Goal: Information Seeking & Learning: Learn about a topic

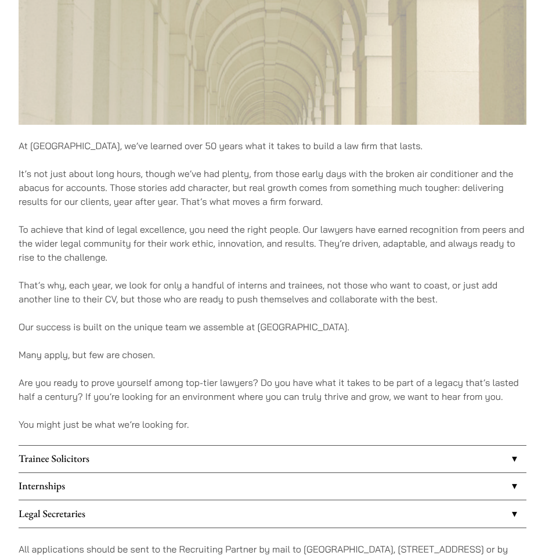
scroll to position [526, 0]
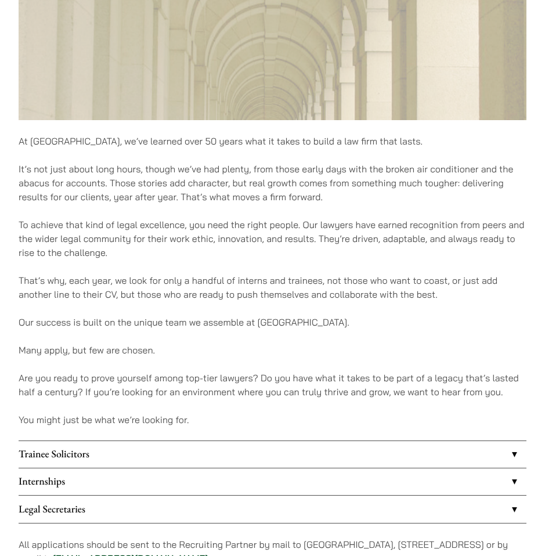
drag, startPoint x: 190, startPoint y: 278, endPoint x: 261, endPoint y: 279, distance: 70.3
click at [261, 279] on p "That’s why, each year, we look for only a handful of interns and trainees, not …" at bounding box center [273, 288] width 508 height 28
drag, startPoint x: 229, startPoint y: 279, endPoint x: 311, endPoint y: 280, distance: 81.9
click at [311, 280] on p "That’s why, each year, we look for only a handful of interns and trainees, not …" at bounding box center [273, 288] width 508 height 28
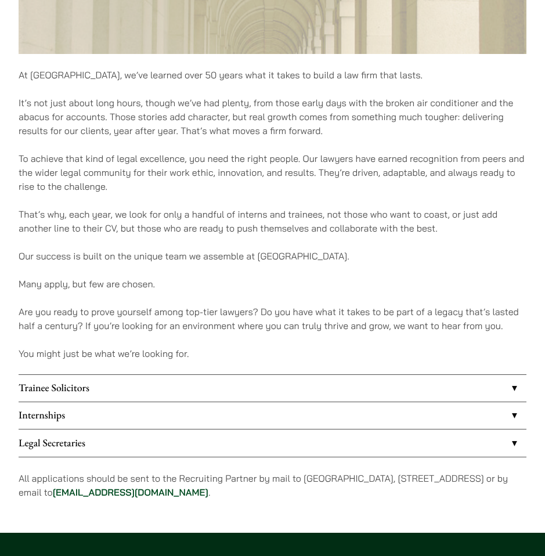
scroll to position [596, 0]
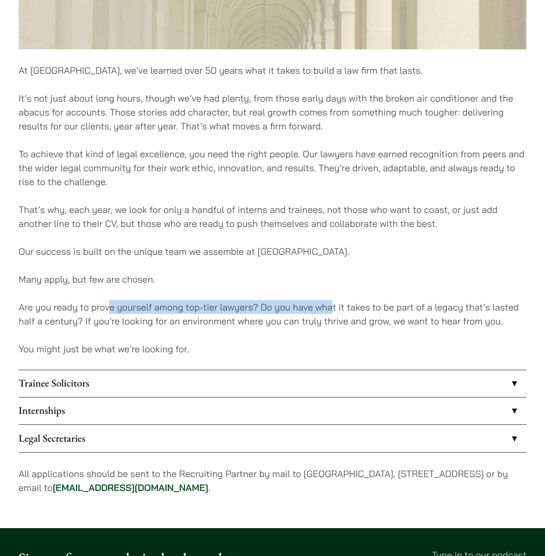
drag, startPoint x: 110, startPoint y: 303, endPoint x: 330, endPoint y: 308, distance: 220.2
click at [330, 308] on p "Are you ready to prove yourself among top-tier lawyers? Do you have what it tak…" at bounding box center [273, 314] width 508 height 28
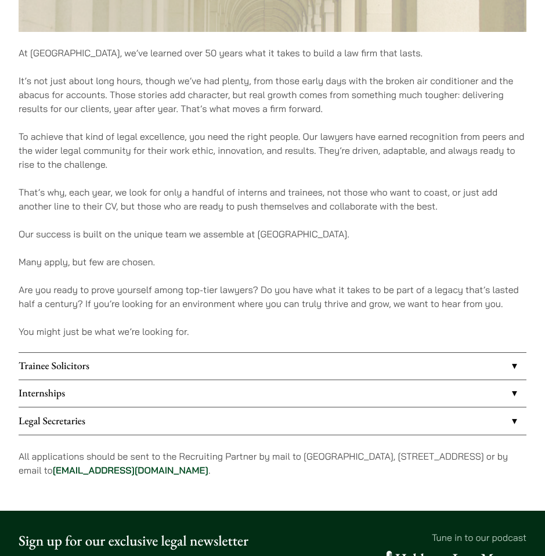
scroll to position [674, 0]
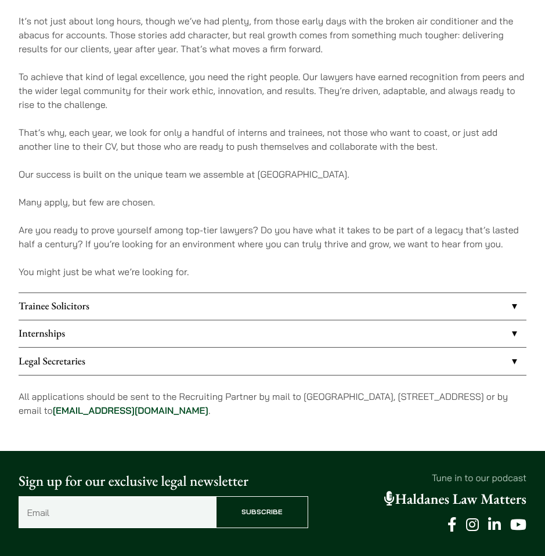
click at [339, 297] on link "Trainee Solicitors" at bounding box center [273, 306] width 508 height 27
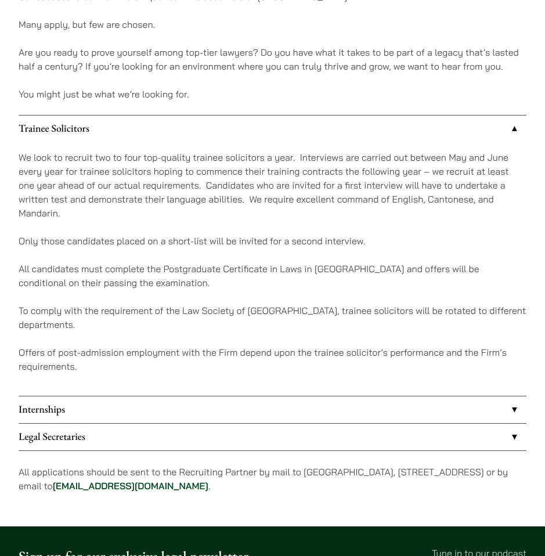
scroll to position [857, 0]
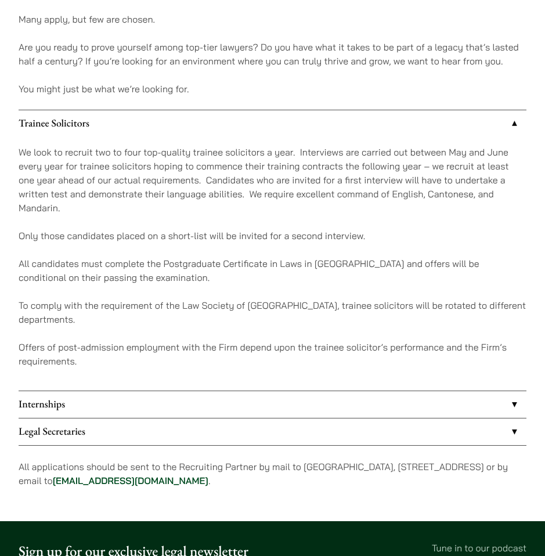
click at [170, 393] on link "Internships" at bounding box center [273, 404] width 508 height 27
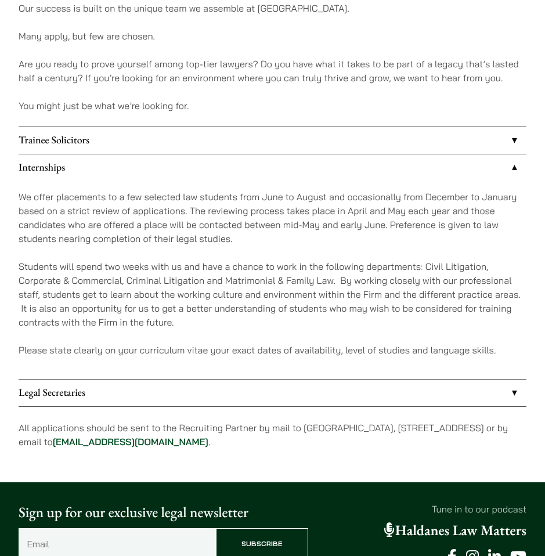
scroll to position [837, 0]
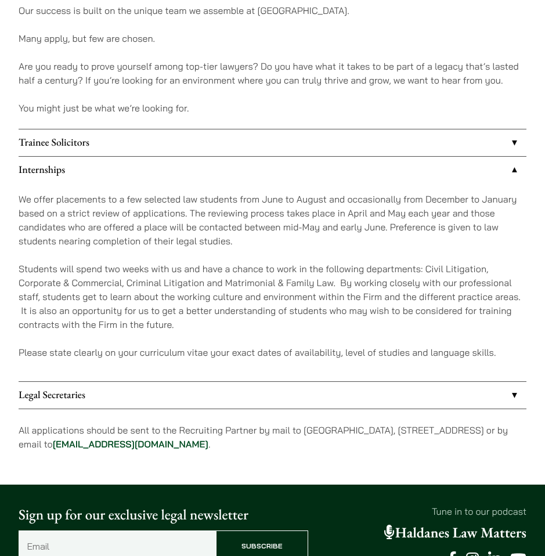
click at [48, 395] on link "Legal Secretaries" at bounding box center [273, 395] width 508 height 27
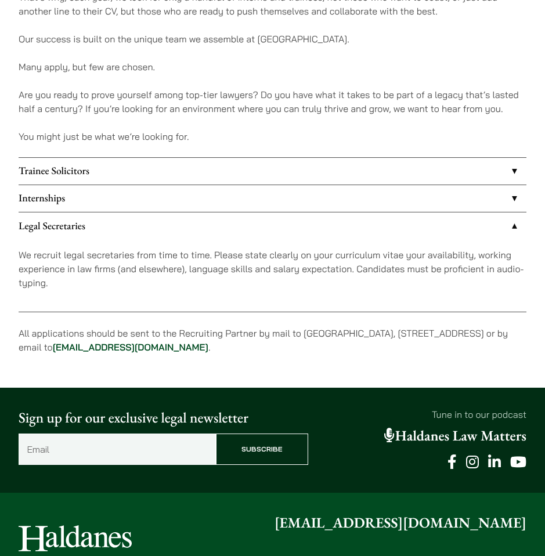
scroll to position [783, 0]
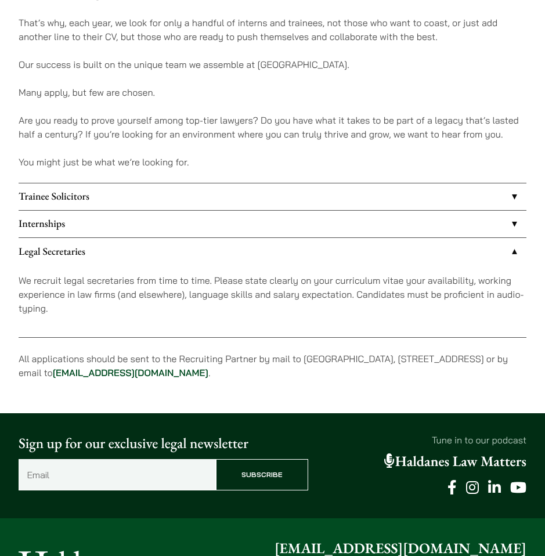
click at [106, 228] on link "Internships" at bounding box center [273, 224] width 508 height 27
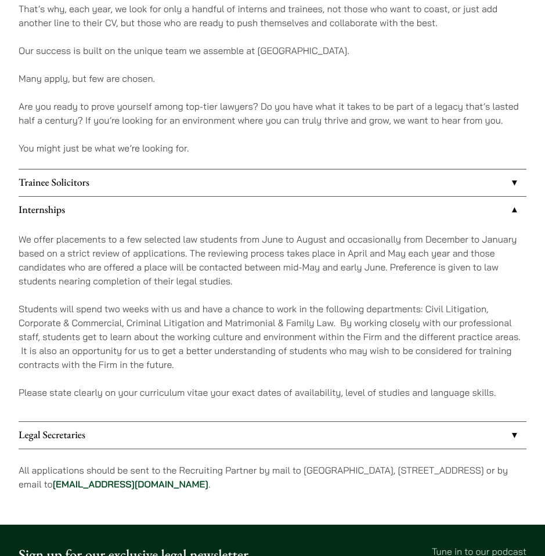
scroll to position [798, 0]
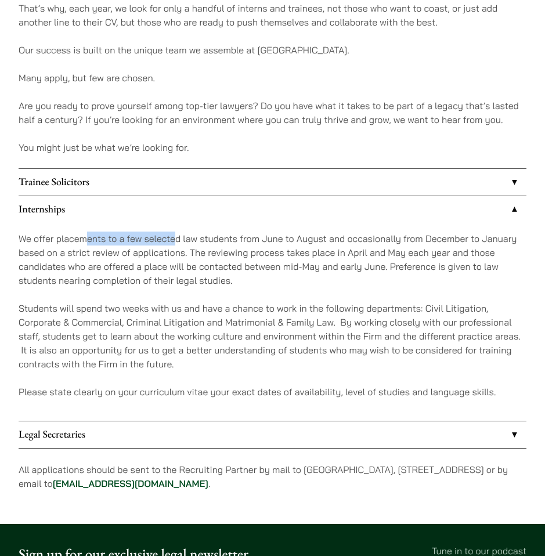
drag, startPoint x: 87, startPoint y: 236, endPoint x: 175, endPoint y: 238, distance: 88.9
click at [175, 238] on p "We offer placements to a few selected law students from June to August and occa…" at bounding box center [273, 260] width 508 height 56
drag, startPoint x: 185, startPoint y: 236, endPoint x: 259, endPoint y: 242, distance: 74.5
click at [259, 242] on p "We offer placements to a few selected law students from June to August and occa…" at bounding box center [273, 260] width 508 height 56
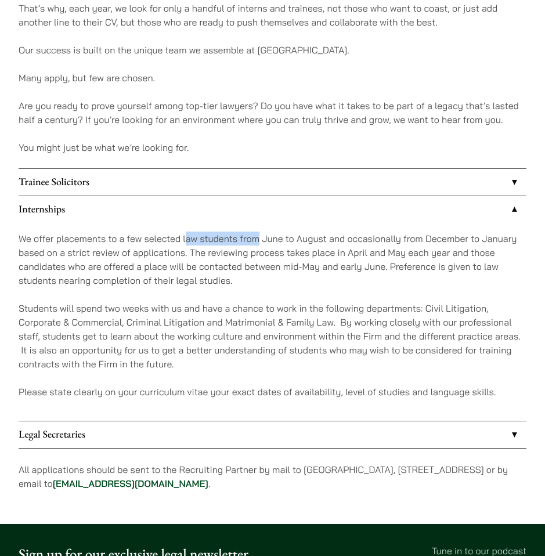
click at [259, 242] on p "We offer placements to a few selected law students from June to August and occa…" at bounding box center [273, 260] width 508 height 56
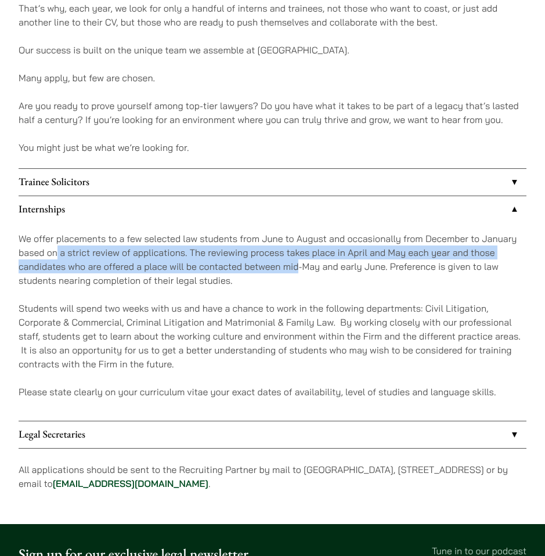
drag, startPoint x: 57, startPoint y: 249, endPoint x: 297, endPoint y: 263, distance: 240.2
click at [296, 263] on p "We offer placements to a few selected law students from June to August and occa…" at bounding box center [273, 260] width 508 height 56
click at [297, 263] on p "We offer placements to a few selected law students from June to August and occa…" at bounding box center [273, 260] width 508 height 56
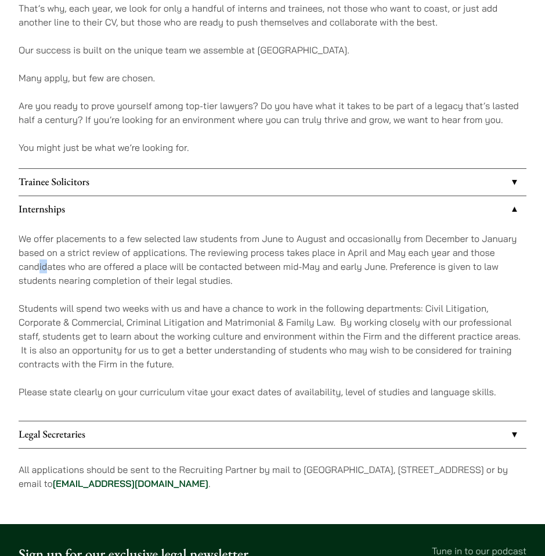
drag, startPoint x: 39, startPoint y: 267, endPoint x: 83, endPoint y: 267, distance: 43.6
click at [49, 267] on p "We offer placements to a few selected law students from June to August and occa…" at bounding box center [273, 260] width 508 height 56
click at [112, 268] on p "We offer placements to a few selected law students from June to August and occa…" at bounding box center [273, 260] width 508 height 56
drag, startPoint x: 139, startPoint y: 265, endPoint x: 206, endPoint y: 268, distance: 67.4
click at [154, 266] on p "We offer placements to a few selected law students from June to August and occa…" at bounding box center [273, 260] width 508 height 56
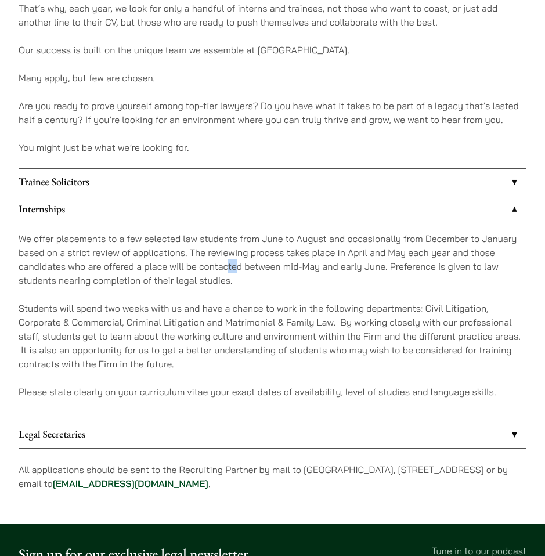
click at [237, 272] on p "We offer placements to a few selected law students from June to August and occa…" at bounding box center [273, 260] width 508 height 56
drag, startPoint x: 19, startPoint y: 281, endPoint x: 171, endPoint y: 281, distance: 151.6
click at [171, 281] on p "We offer placements to a few selected law students from June to August and occa…" at bounding box center [273, 260] width 508 height 56
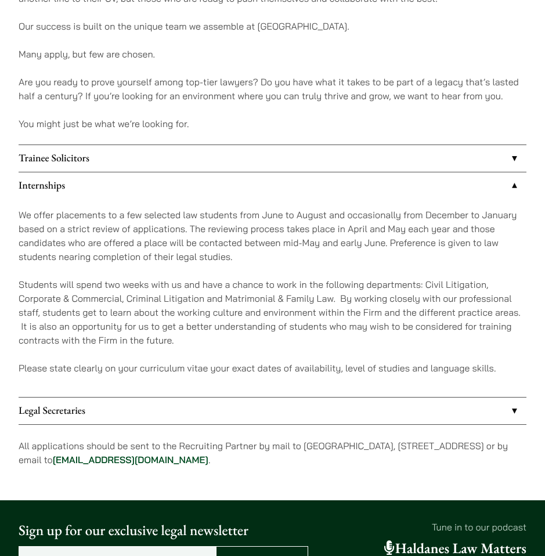
scroll to position [825, 0]
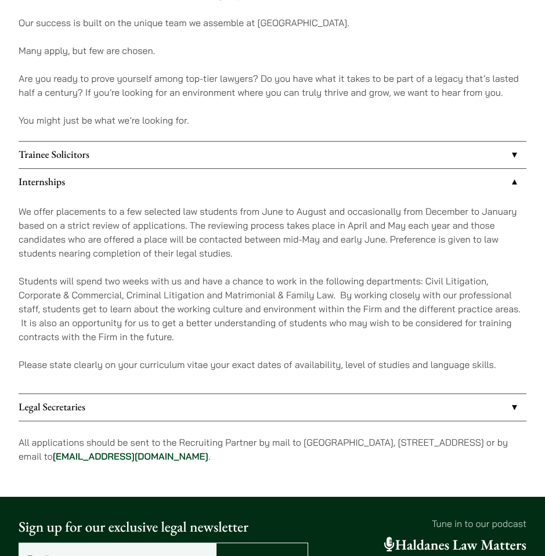
click at [107, 287] on p "Students will spend two weeks with us and have a chance to work in the followin…" at bounding box center [273, 309] width 508 height 70
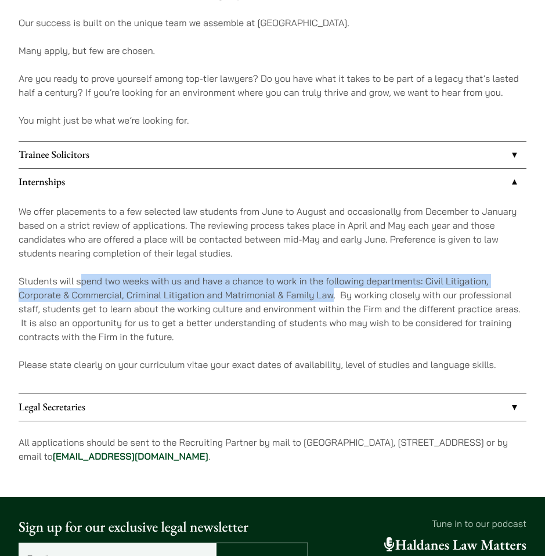
drag, startPoint x: 80, startPoint y: 281, endPoint x: 335, endPoint y: 292, distance: 255.2
click at [332, 292] on p "Students will spend two weeks with us and have a chance to work in the followin…" at bounding box center [273, 309] width 508 height 70
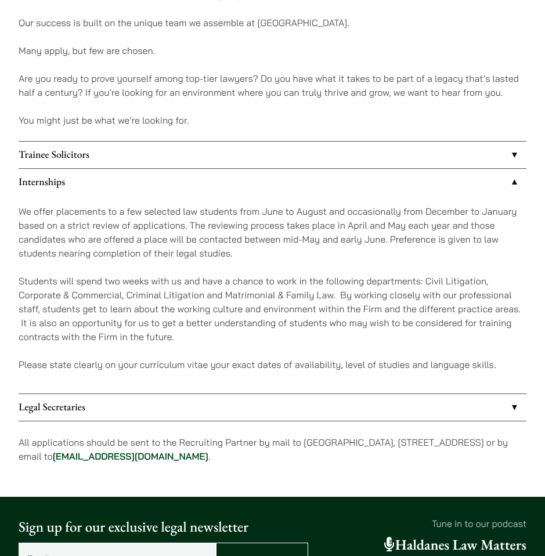
click at [335, 292] on p "Students will spend two weeks with us and have a chance to work in the followin…" at bounding box center [273, 309] width 508 height 70
drag, startPoint x: 143, startPoint y: 293, endPoint x: 277, endPoint y: 294, distance: 133.6
click at [277, 294] on p "Students will spend two weeks with us and have a chance to work in the followin…" at bounding box center [273, 309] width 508 height 70
drag, startPoint x: 33, startPoint y: 307, endPoint x: 50, endPoint y: 308, distance: 16.9
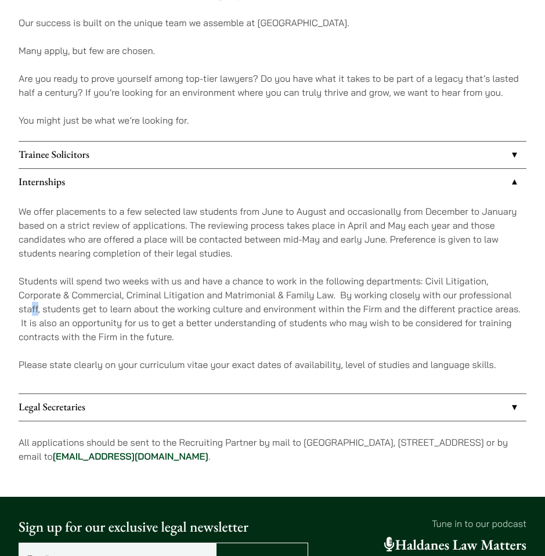
click at [39, 308] on p "Students will spend two weeks with us and have a chance to work in the followin…" at bounding box center [273, 309] width 508 height 70
click at [166, 311] on p "Students will spend two weeks with us and have a chance to work in the followin…" at bounding box center [273, 309] width 508 height 70
drag, startPoint x: 159, startPoint y: 309, endPoint x: 301, endPoint y: 311, distance: 141.7
click at [301, 311] on p "Students will spend two weeks with us and have a chance to work in the followin…" at bounding box center [273, 309] width 508 height 70
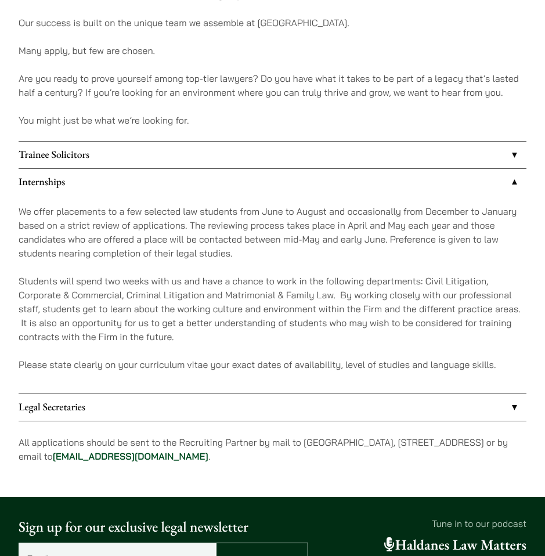
drag, startPoint x: 84, startPoint y: 315, endPoint x: 148, endPoint y: 319, distance: 64.0
click at [105, 318] on p "Students will spend two weeks with us and have a chance to work in the followin…" at bounding box center [273, 309] width 508 height 70
click at [193, 322] on p "Students will spend two weeks with us and have a chance to work in the followin…" at bounding box center [273, 309] width 508 height 70
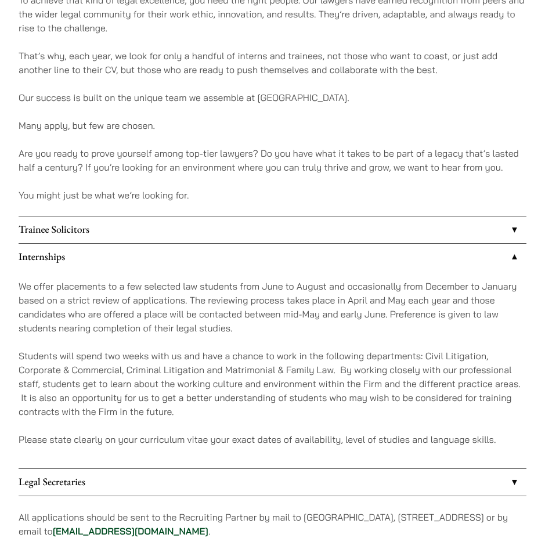
scroll to position [781, 0]
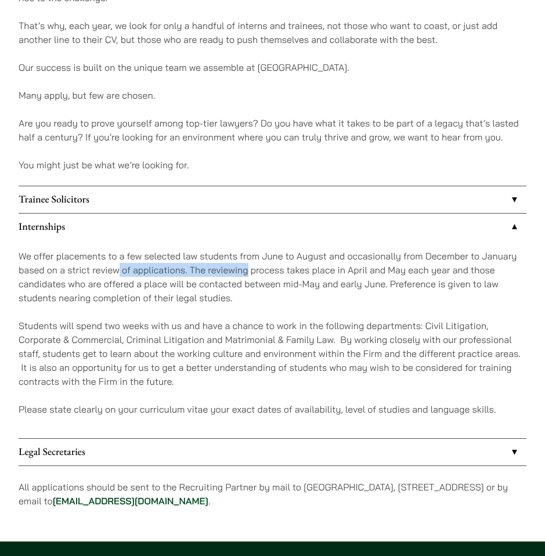
drag, startPoint x: 120, startPoint y: 272, endPoint x: 246, endPoint y: 272, distance: 126.0
click at [246, 272] on p "We offer placements to a few selected law students from June to August and occa…" at bounding box center [273, 277] width 508 height 56
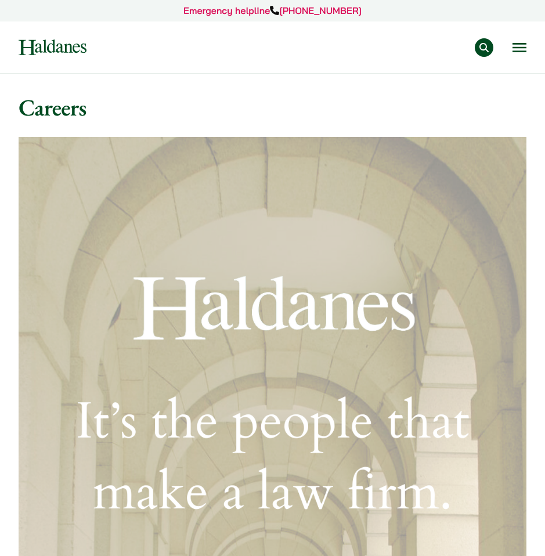
scroll to position [0, 0]
click at [522, 46] on button "Open menu" at bounding box center [520, 48] width 14 height 9
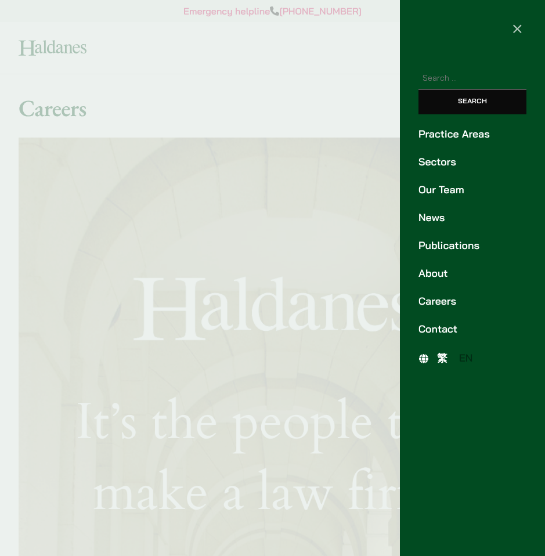
click at [519, 30] on span "×" at bounding box center [517, 27] width 11 height 21
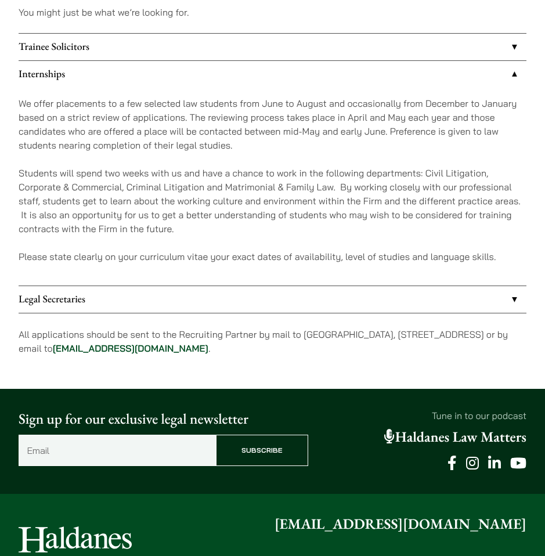
scroll to position [680, 0]
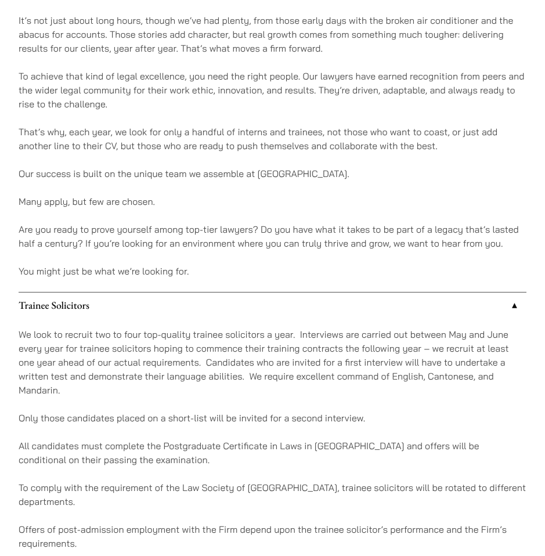
scroll to position [674, 0]
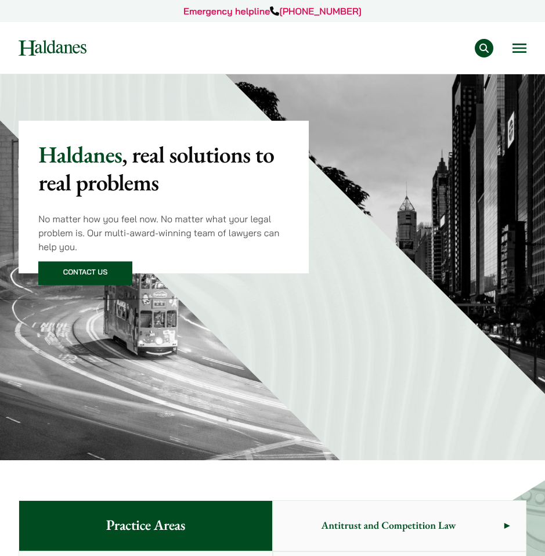
click at [509, 52] on div "Practice Areas Antitrust and Competition Law Civil Litigation & Dispute Resolut…" at bounding box center [315, 48] width 423 height 19
click at [518, 48] on button "Open menu" at bounding box center [520, 48] width 14 height 9
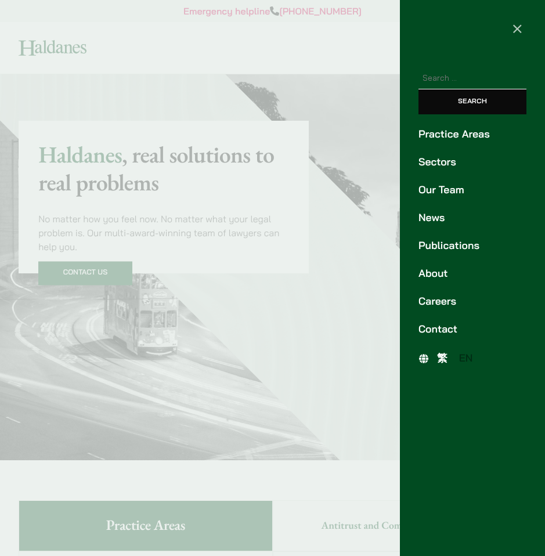
click at [441, 191] on link "Our Team" at bounding box center [473, 190] width 108 height 16
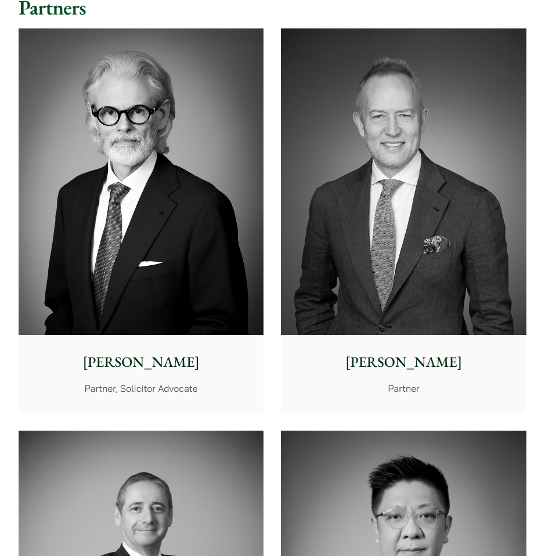
scroll to position [204, 0]
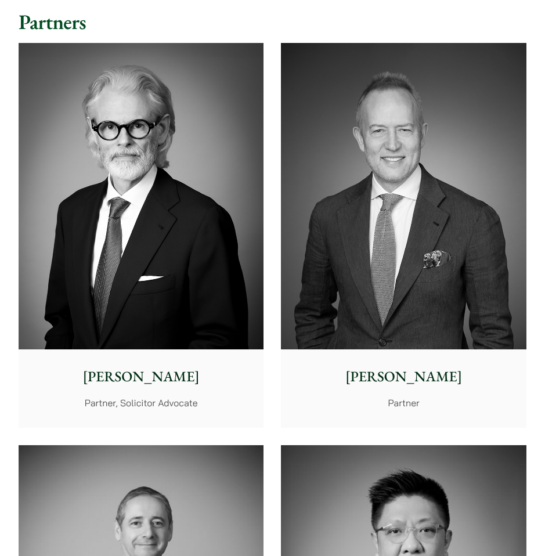
click at [229, 141] on img at bounding box center [141, 196] width 245 height 307
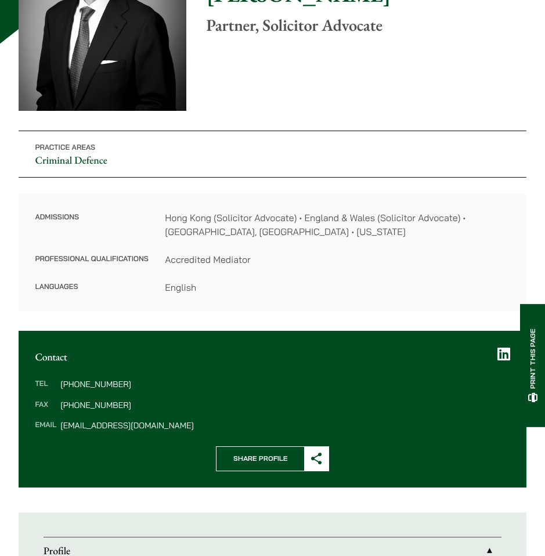
scroll to position [191, 0]
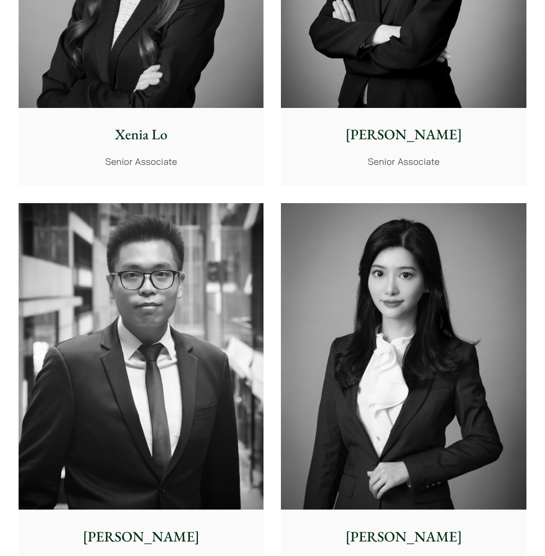
scroll to position [4560, 0]
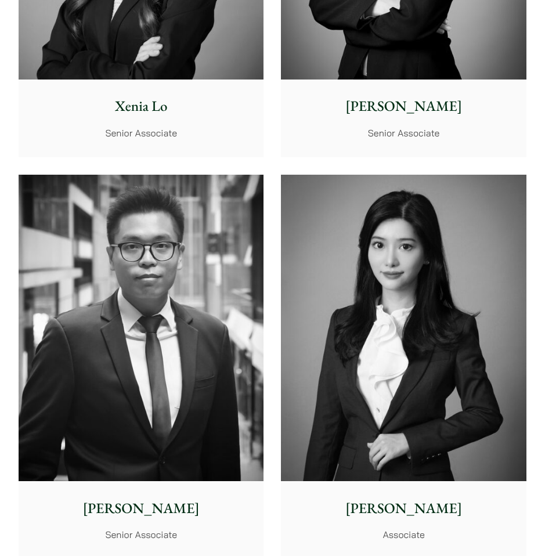
click at [357, 223] on img at bounding box center [403, 328] width 245 height 307
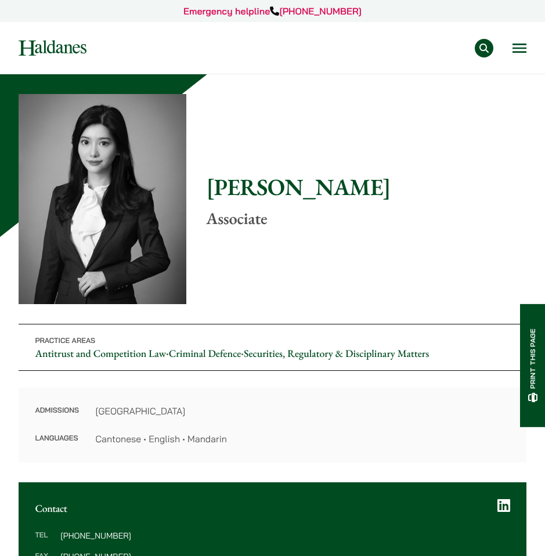
drag, startPoint x: 0, startPoint y: 0, endPoint x: 357, endPoint y: 223, distance: 420.6
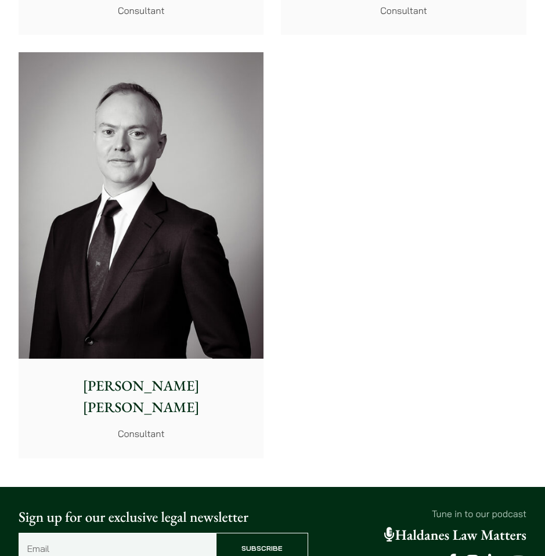
scroll to position [8895, 0]
